Goal: Use online tool/utility: Utilize a website feature to perform a specific function

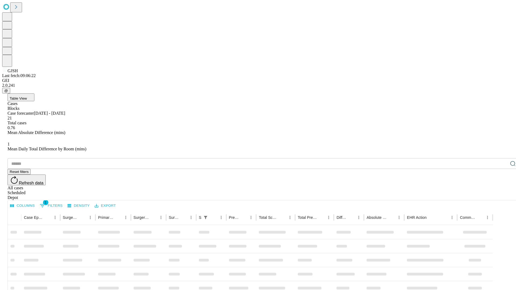
click at [27, 96] on span "Table View" at bounding box center [18, 98] width 17 height 4
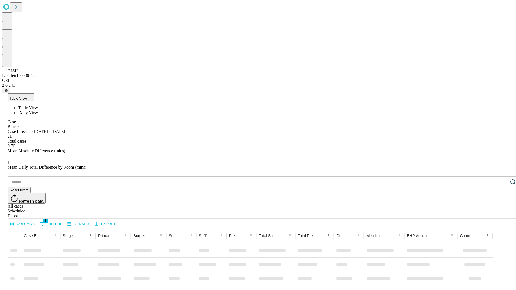
click at [38, 110] on span "Daily View" at bounding box center [28, 112] width 20 height 5
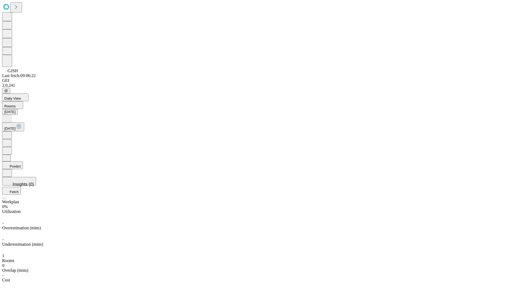
click at [23, 162] on button "Predict" at bounding box center [12, 166] width 21 height 8
